Goal: Task Accomplishment & Management: Use online tool/utility

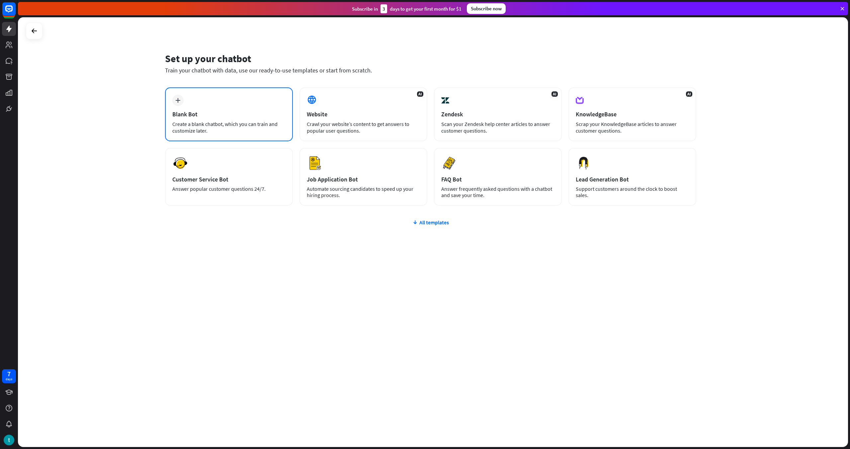
click at [236, 119] on div "plus Blank Bot Create a blank chatbot, which you can train and customize later." at bounding box center [229, 114] width 128 height 54
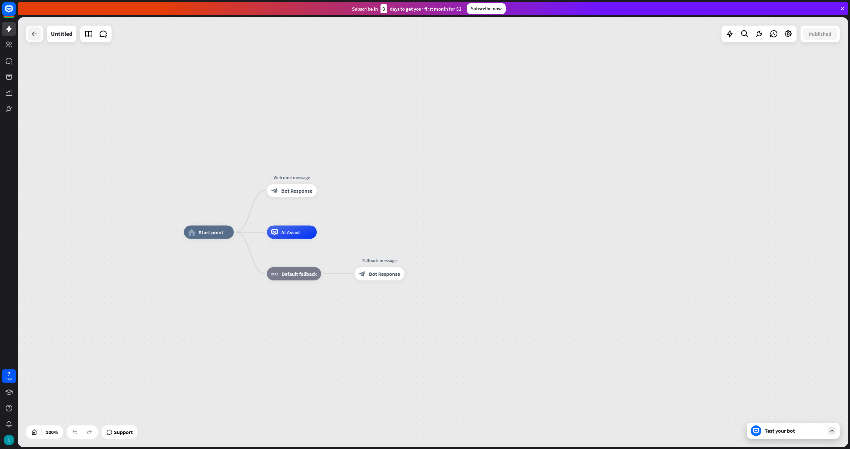
click at [36, 37] on icon at bounding box center [35, 34] width 8 height 8
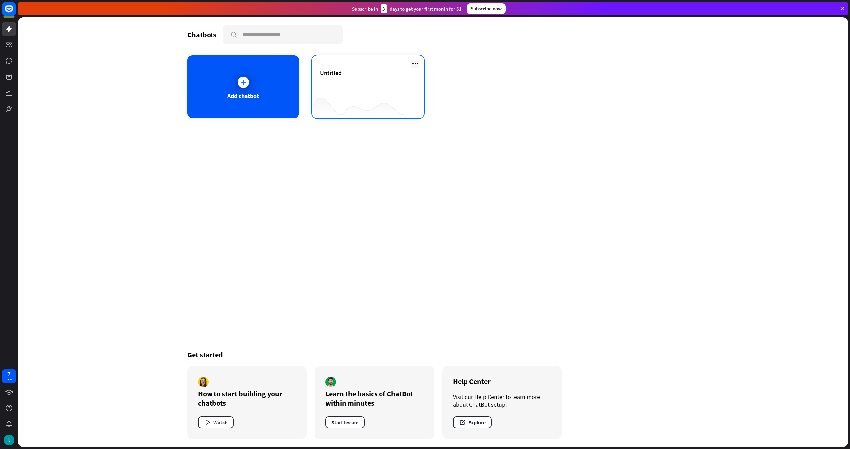
click at [418, 65] on icon at bounding box center [415, 64] width 8 height 8
click at [416, 118] on div "Delete chatbot" at bounding box center [418, 115] width 45 height 12
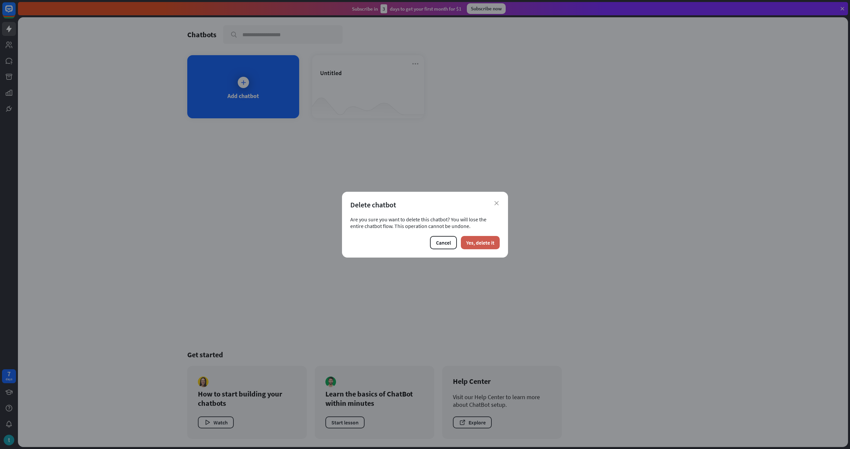
click at [486, 247] on button "Yes, delete it" at bounding box center [480, 242] width 39 height 13
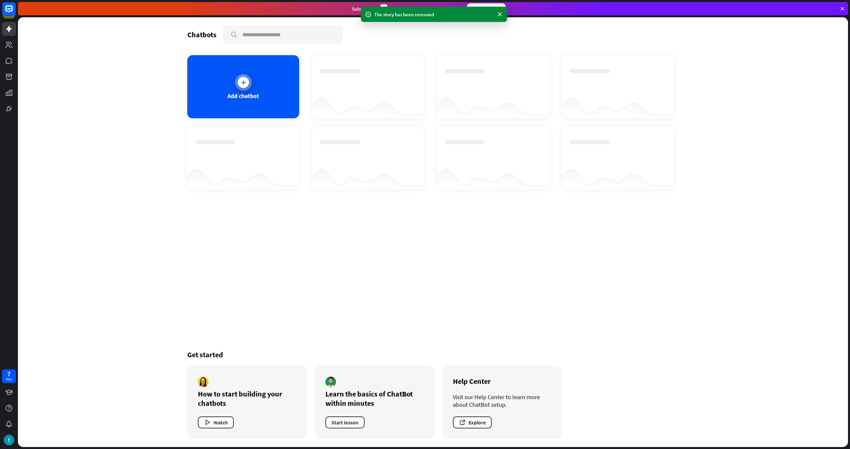
click at [257, 101] on div "Add chatbot" at bounding box center [243, 86] width 112 height 63
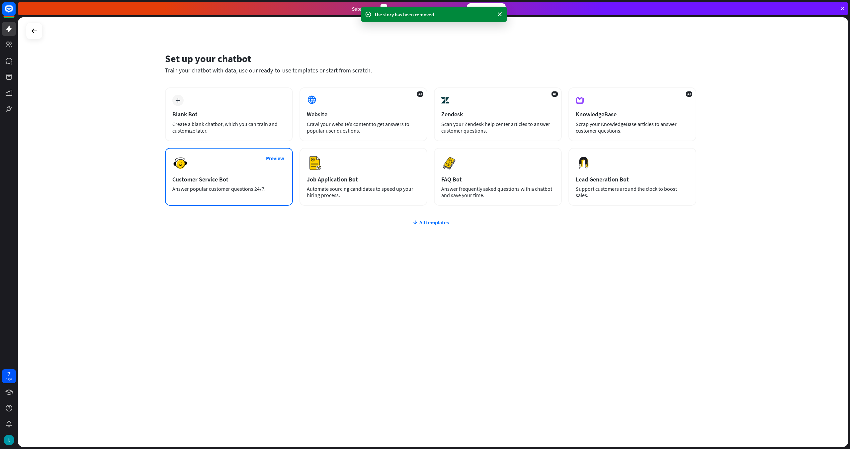
click at [239, 181] on div "Customer Service Bot" at bounding box center [228, 179] width 113 height 8
